Goal: Information Seeking & Learning: Learn about a topic

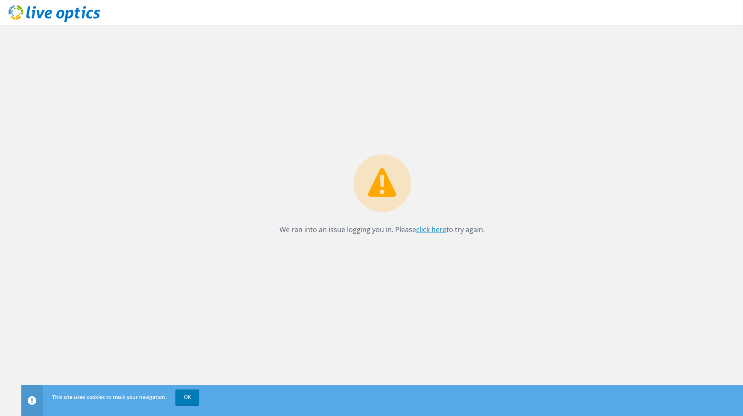
click at [421, 225] on link "click here" at bounding box center [431, 229] width 30 height 9
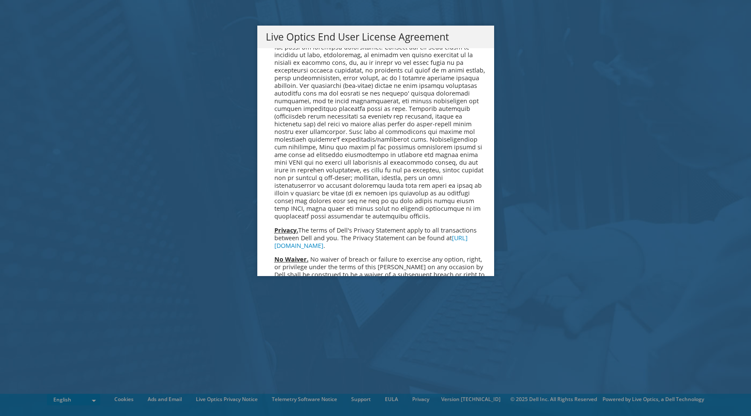
scroll to position [3238, 0]
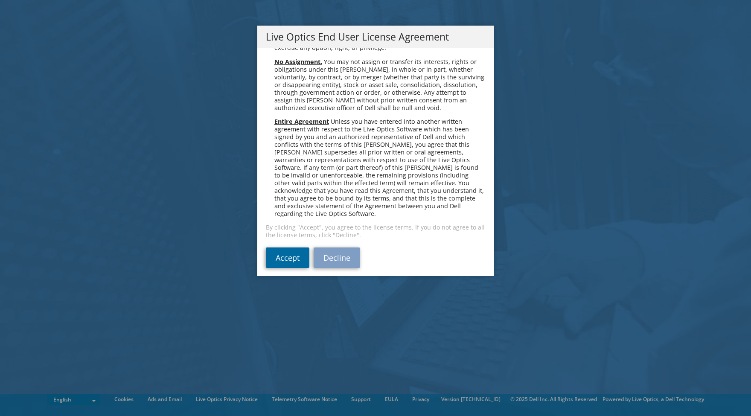
click at [278, 251] on link "Accept" at bounding box center [288, 258] width 44 height 20
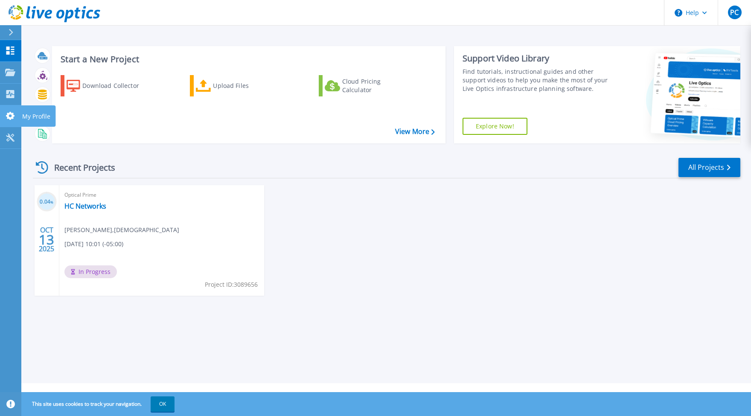
click at [13, 115] on icon at bounding box center [10, 116] width 9 height 8
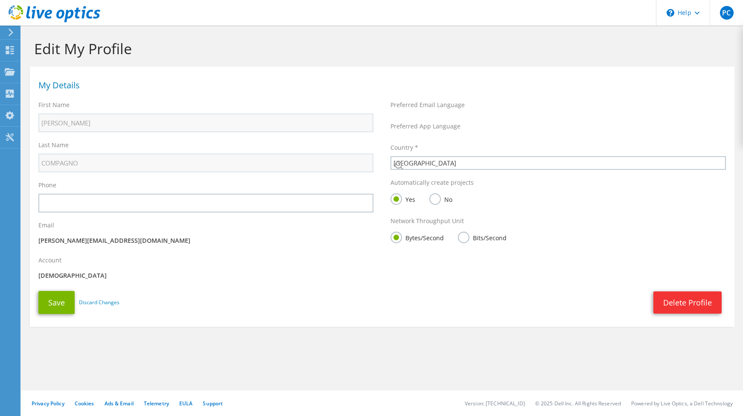
select select "224"
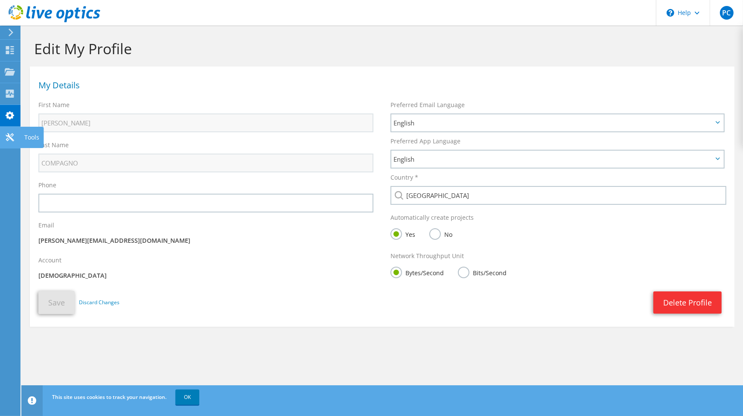
click at [11, 137] on use at bounding box center [10, 137] width 8 height 8
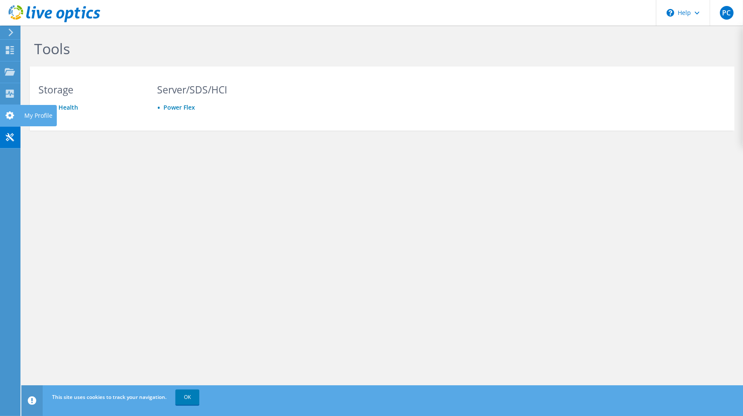
click at [9, 119] on use at bounding box center [10, 115] width 9 height 8
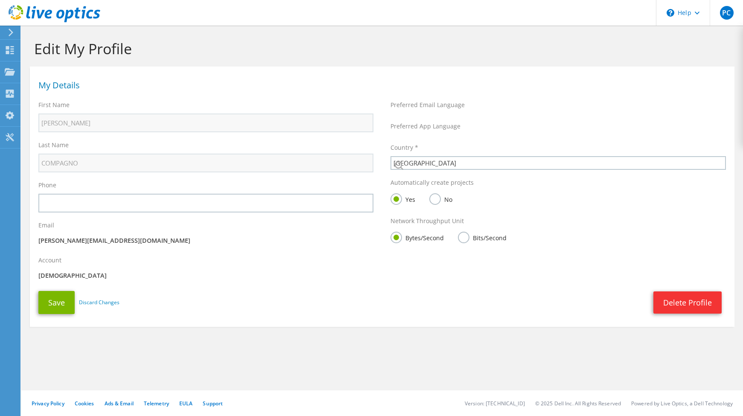
select select "224"
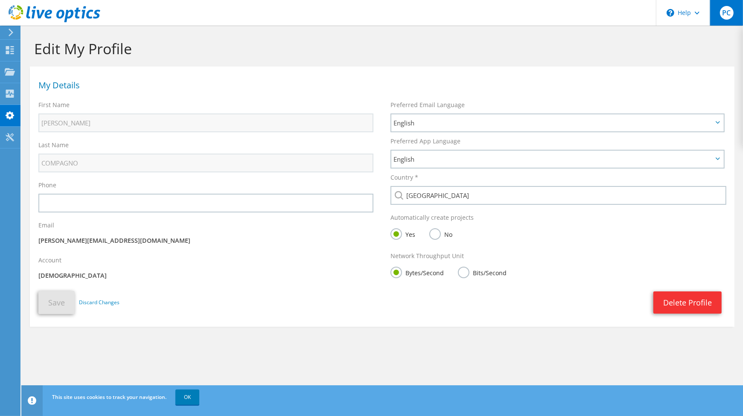
click at [728, 16] on span "PC" at bounding box center [727, 13] width 14 height 14
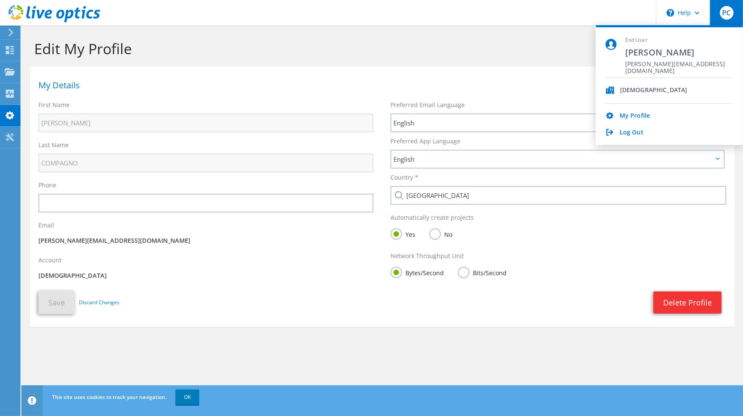
click at [158, 354] on section "Edit My Profile My Details First Name PETER Last Name COMPAGNO Phone Email" at bounding box center [382, 202] width 722 height 353
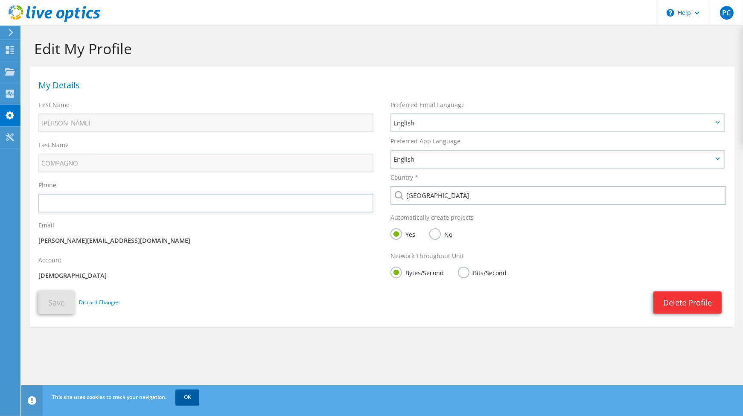
click at [193, 399] on link "OK" at bounding box center [187, 397] width 24 height 15
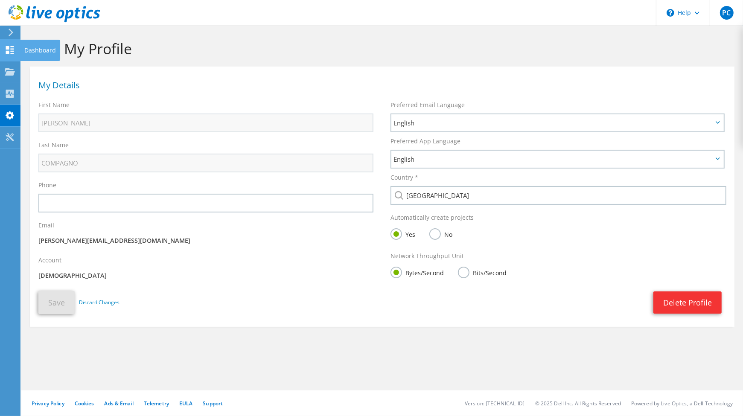
click at [9, 48] on icon at bounding box center [10, 50] width 10 height 8
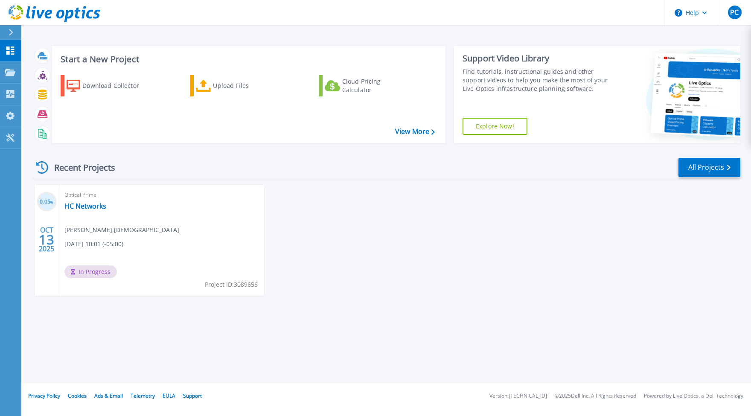
click at [406, 257] on div "0.05 % [DATE] Optical Prime HC Networks [PERSON_NAME] , Holy Cross [DATE] 10:01…" at bounding box center [383, 249] width 715 height 128
click at [15, 92] on icon at bounding box center [10, 94] width 10 height 8
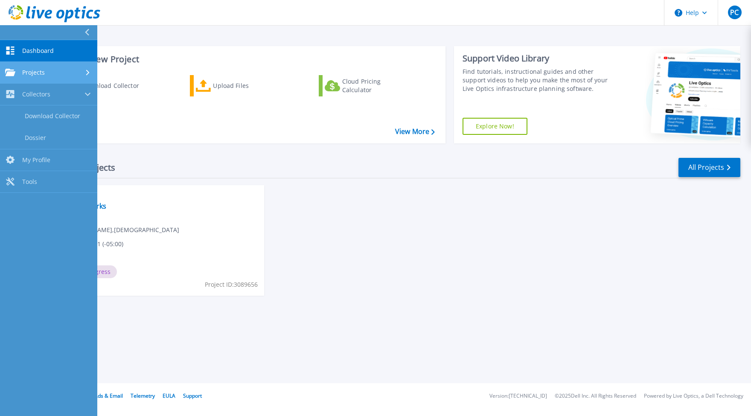
click at [53, 78] on link "Projects Projects" at bounding box center [48, 73] width 97 height 22
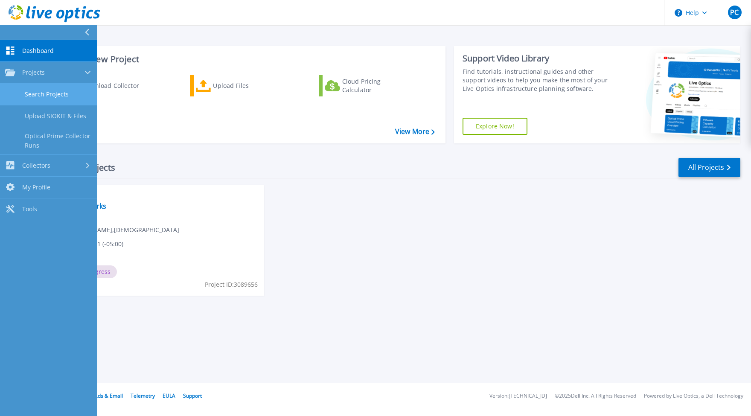
click at [56, 93] on link "Search Projects" at bounding box center [48, 95] width 97 height 22
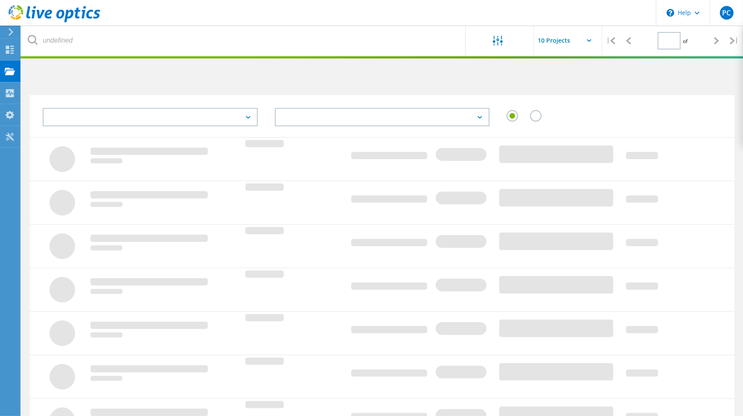
type input "1"
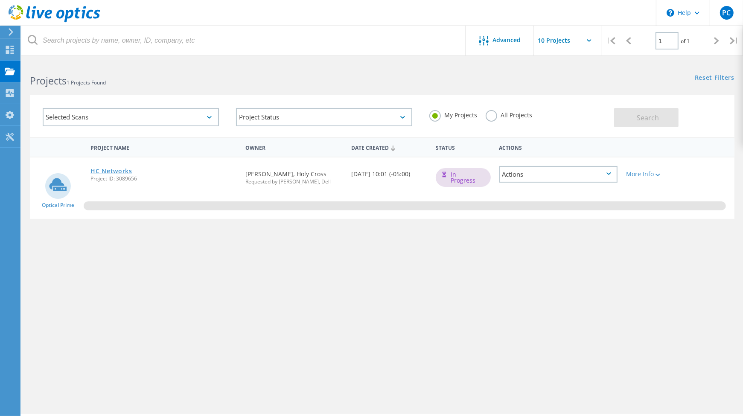
click at [99, 172] on link "HC Networks" at bounding box center [112, 171] width 42 height 6
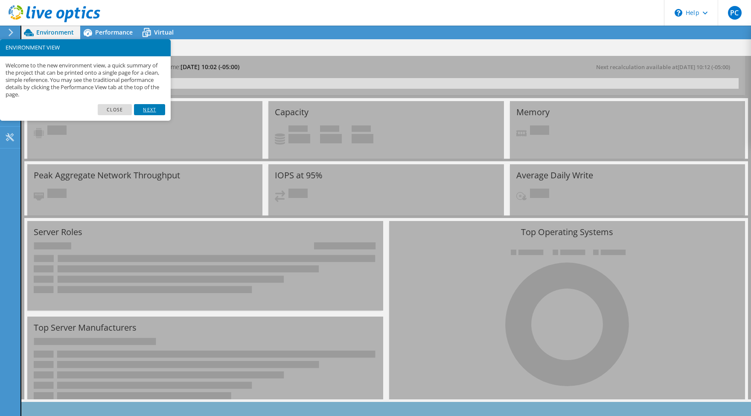
click at [152, 111] on link "Next" at bounding box center [149, 109] width 31 height 11
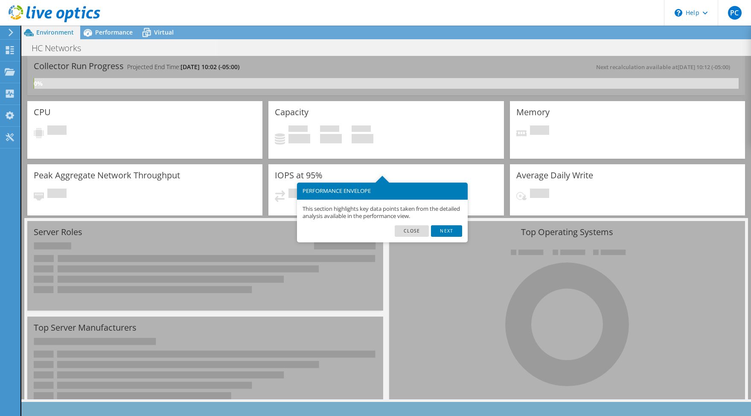
scroll to position [42, 0]
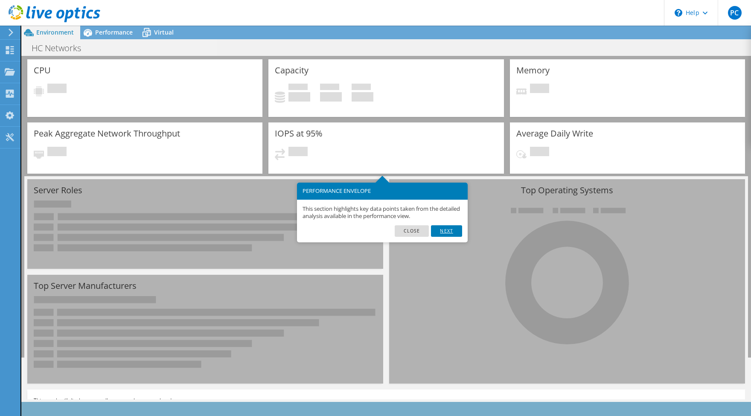
click at [454, 235] on link "Next" at bounding box center [446, 230] width 31 height 11
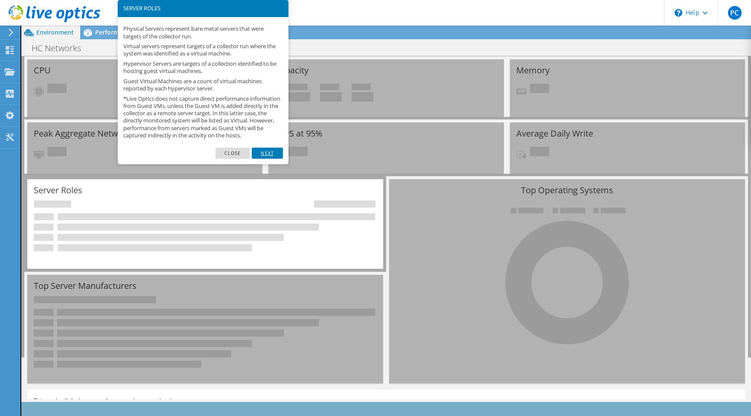
click at [266, 159] on link "Next" at bounding box center [267, 153] width 31 height 11
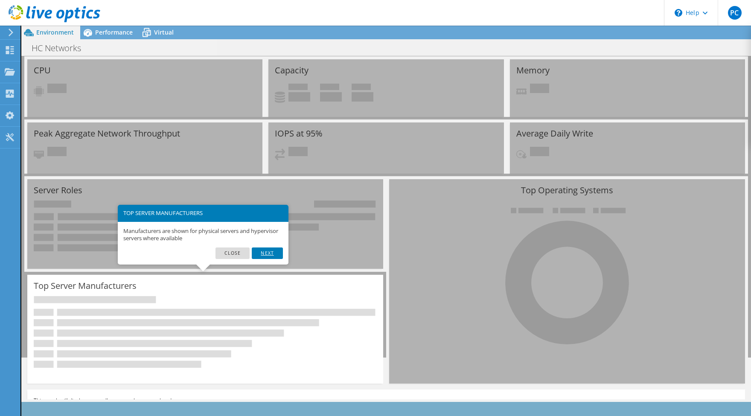
click at [266, 251] on link "Next" at bounding box center [267, 253] width 31 height 11
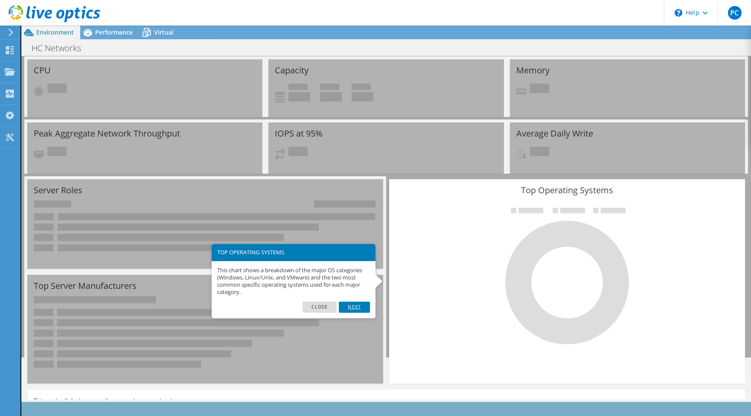
click at [360, 307] on link "Next" at bounding box center [354, 307] width 31 height 11
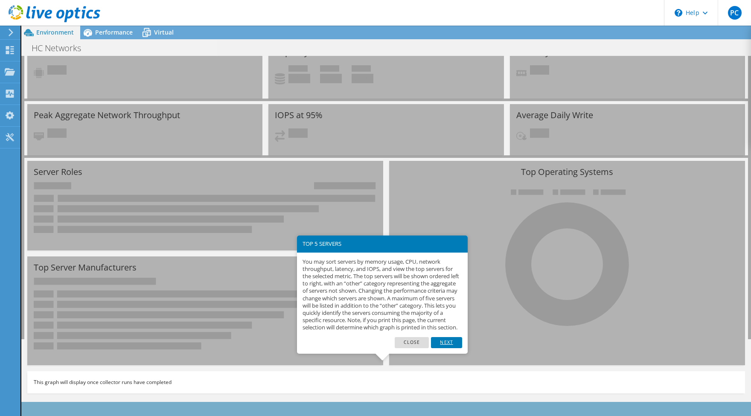
click at [442, 348] on link "Next" at bounding box center [446, 342] width 31 height 11
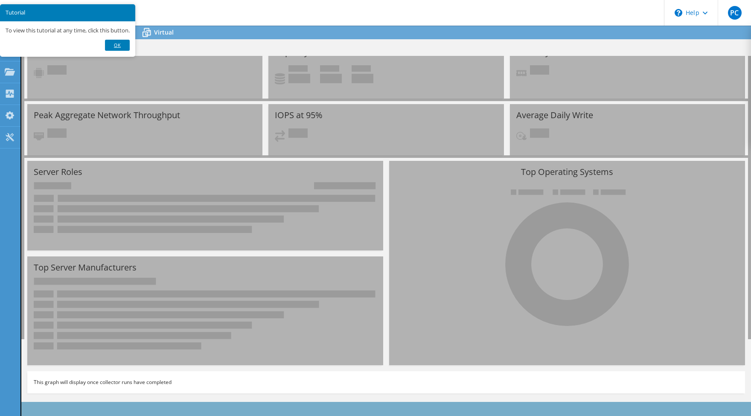
click at [123, 44] on link "Ok" at bounding box center [117, 45] width 25 height 11
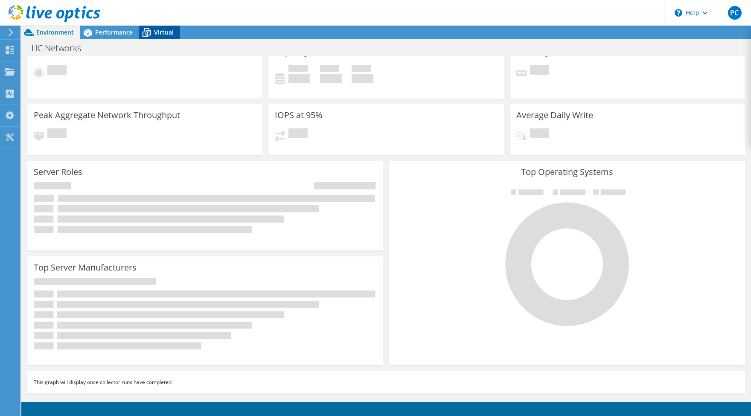
click at [153, 37] on icon at bounding box center [146, 32] width 15 height 15
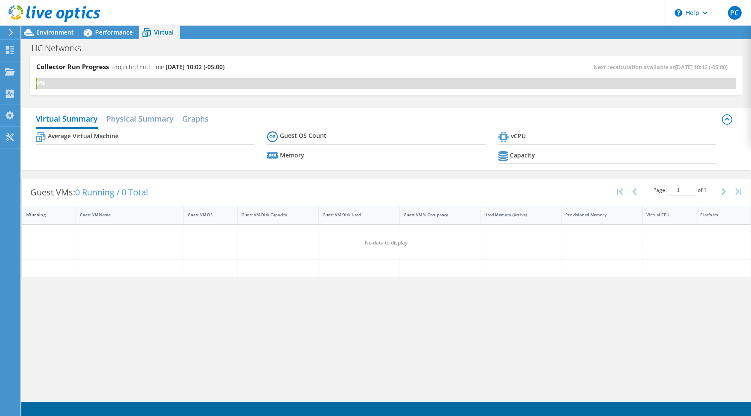
scroll to position [0, 0]
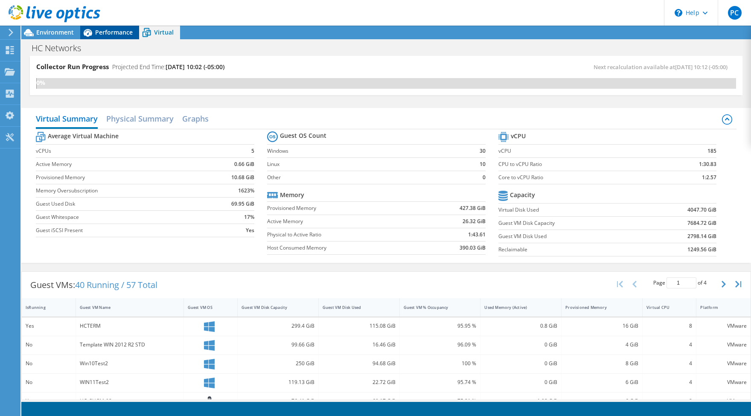
click at [118, 31] on span "Performance" at bounding box center [114, 32] width 38 height 8
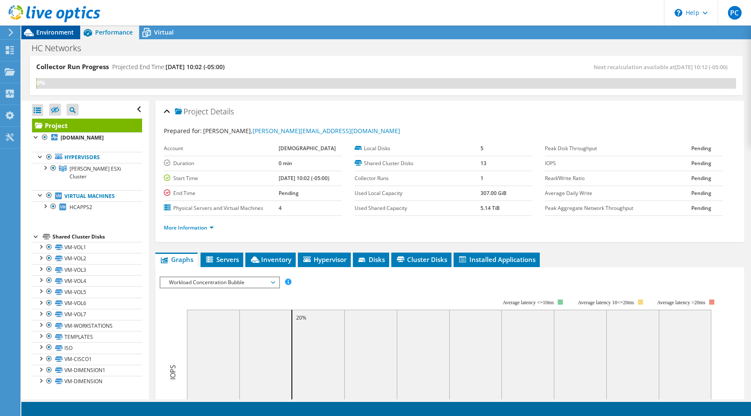
click at [63, 32] on span "Environment" at bounding box center [55, 32] width 38 height 8
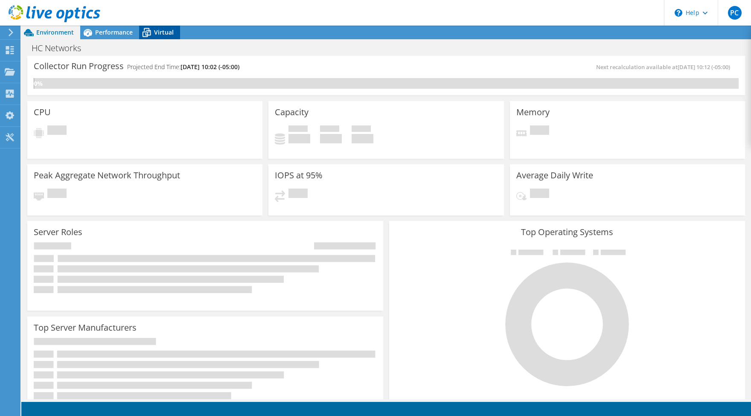
click at [169, 27] on div "Virtual" at bounding box center [159, 33] width 41 height 14
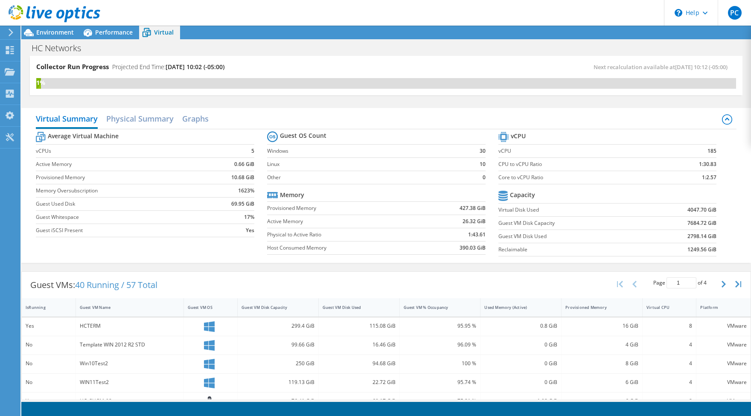
click at [201, 414] on section at bounding box center [386, 409] width 730 height 14
